Goal: Transaction & Acquisition: Purchase product/service

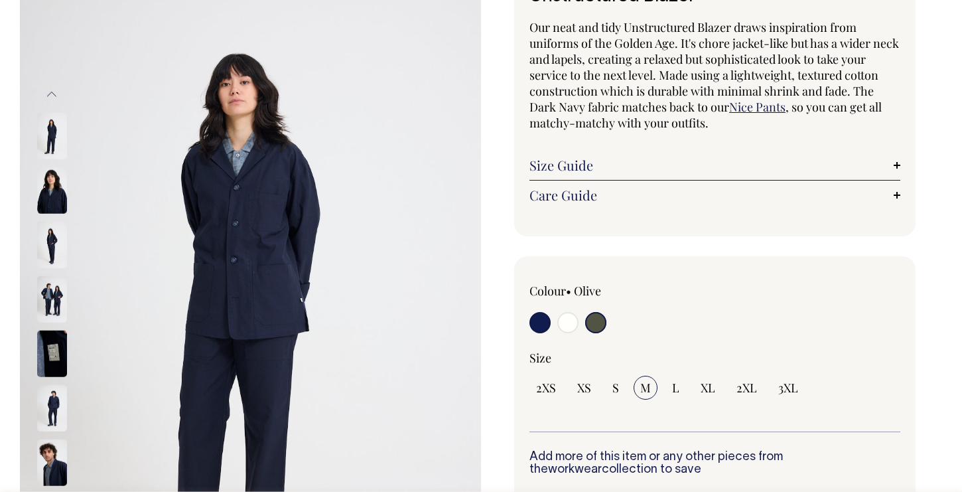
scroll to position [107, 0]
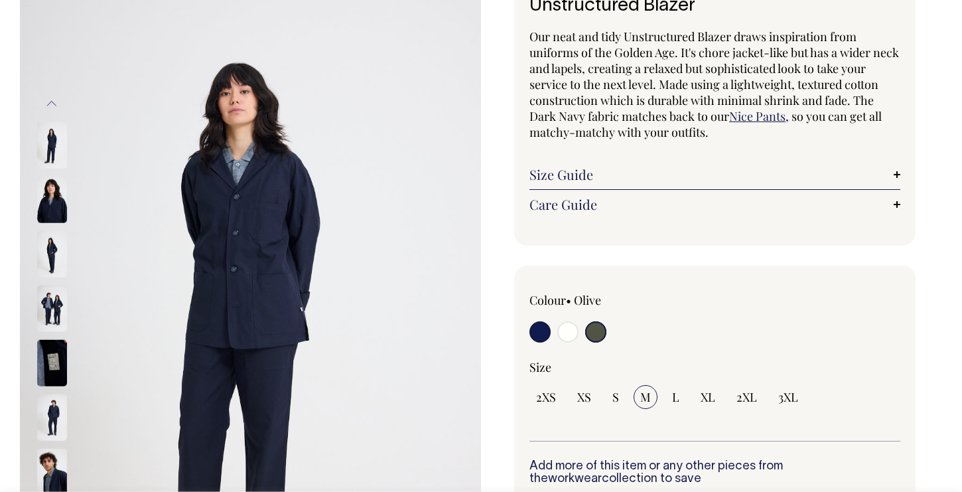
click at [602, 323] on input "radio" at bounding box center [595, 331] width 21 height 21
click at [597, 333] on input "radio" at bounding box center [595, 331] width 21 height 21
click at [567, 336] on input "radio" at bounding box center [567, 331] width 21 height 21
radio input "true"
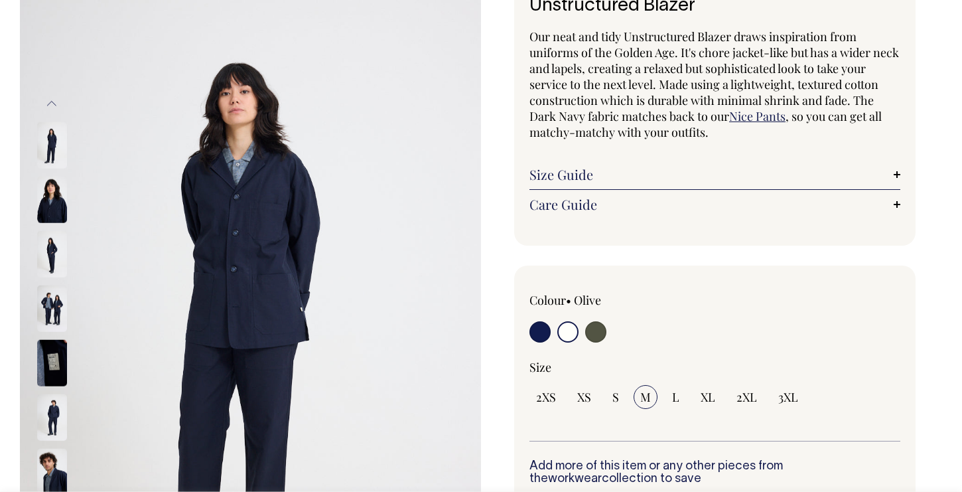
select select "Off-White"
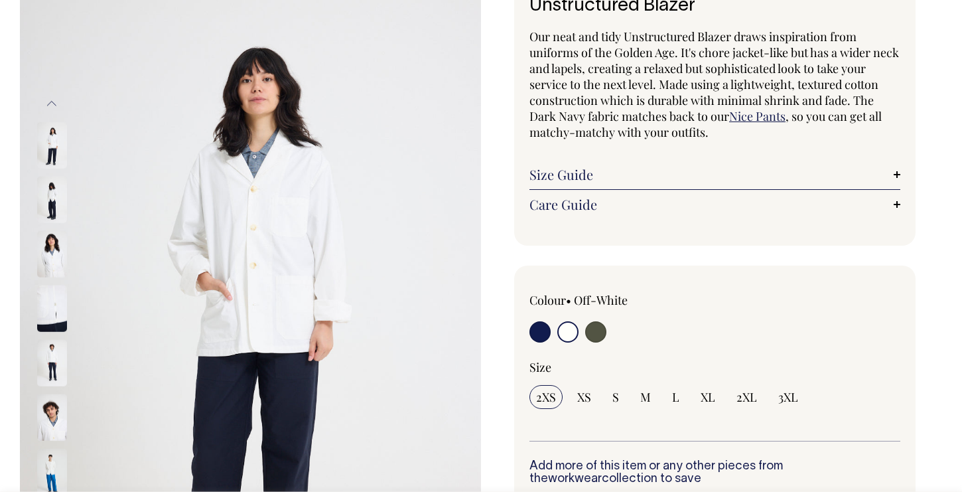
click at [600, 337] on input "radio" at bounding box center [595, 331] width 21 height 21
radio input "true"
select select "Olive"
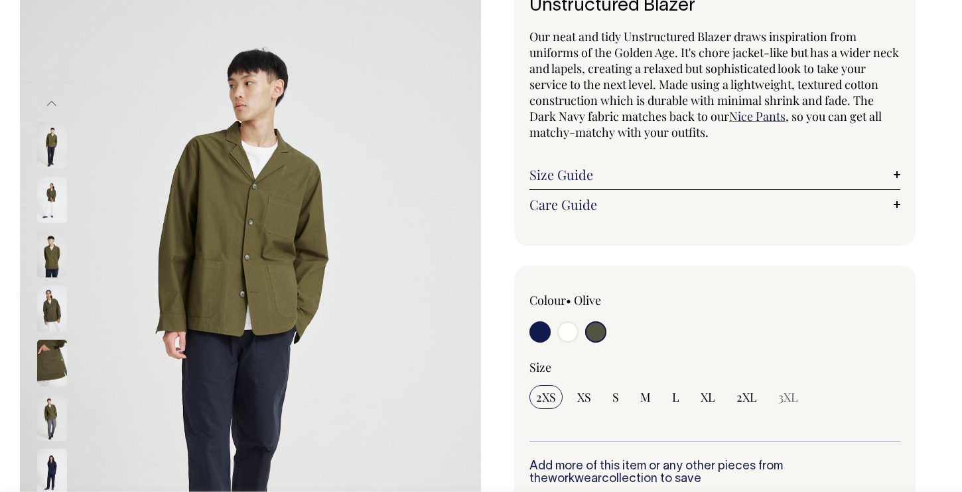
click at [54, 255] on img at bounding box center [52, 254] width 30 height 46
